Goal: Navigation & Orientation: Find specific page/section

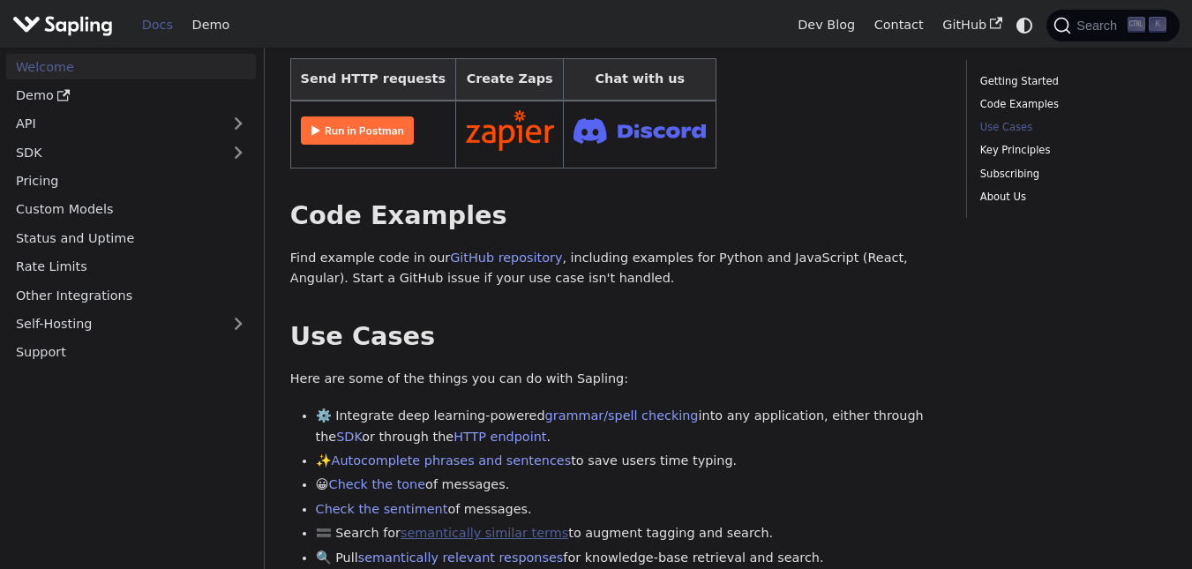
scroll to position [794, 0]
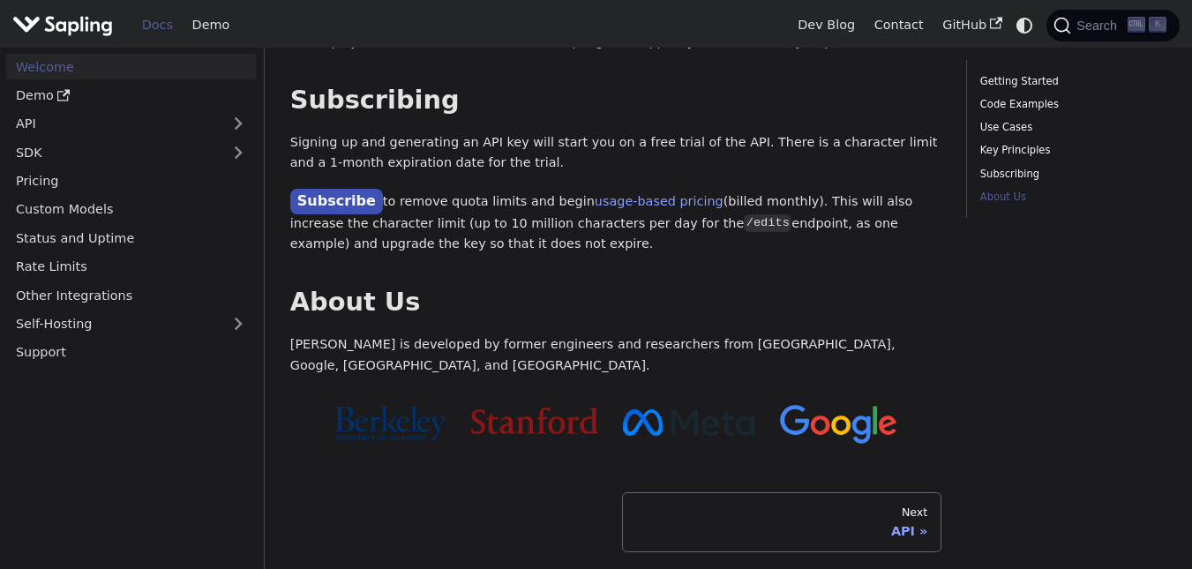
scroll to position [1615, 0]
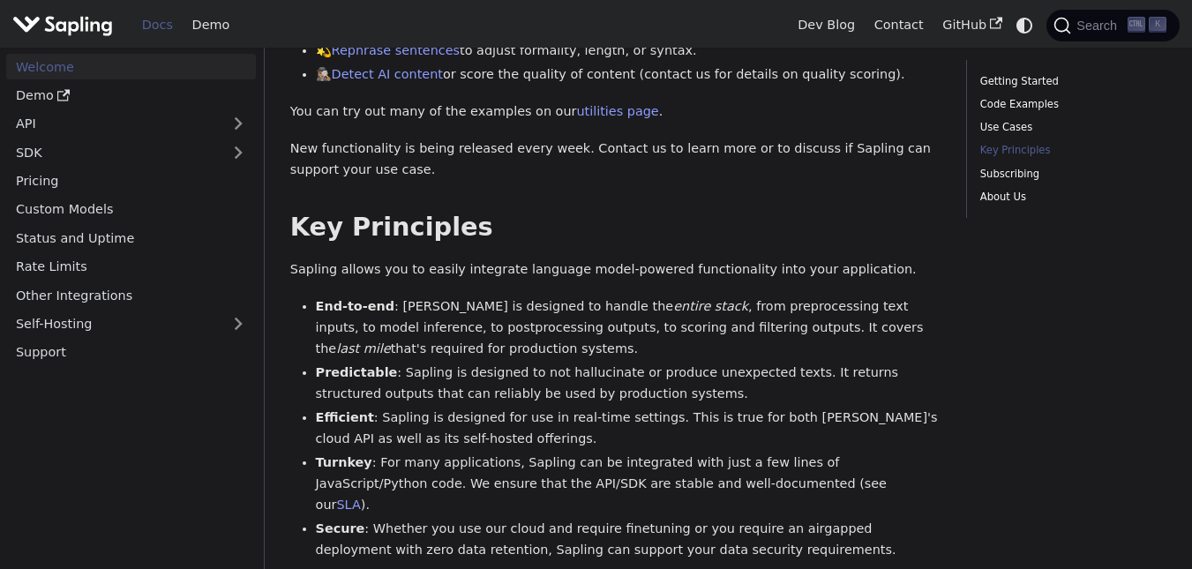
scroll to position [1059, 0]
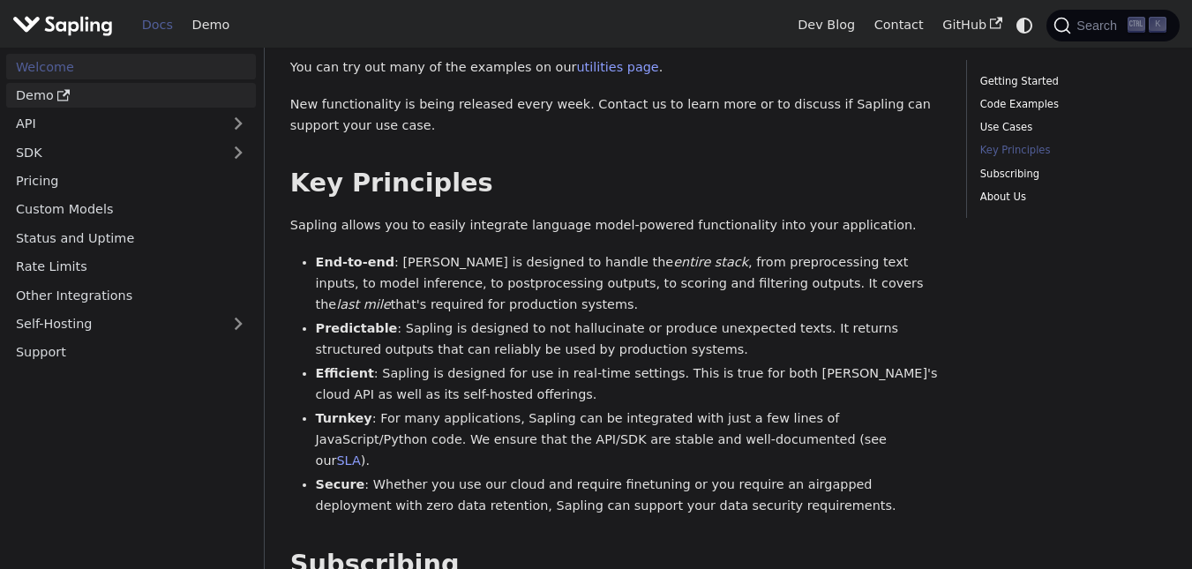
click at [96, 91] on link "Demo" at bounding box center [131, 96] width 250 height 26
